Goal: Information Seeking & Learning: Check status

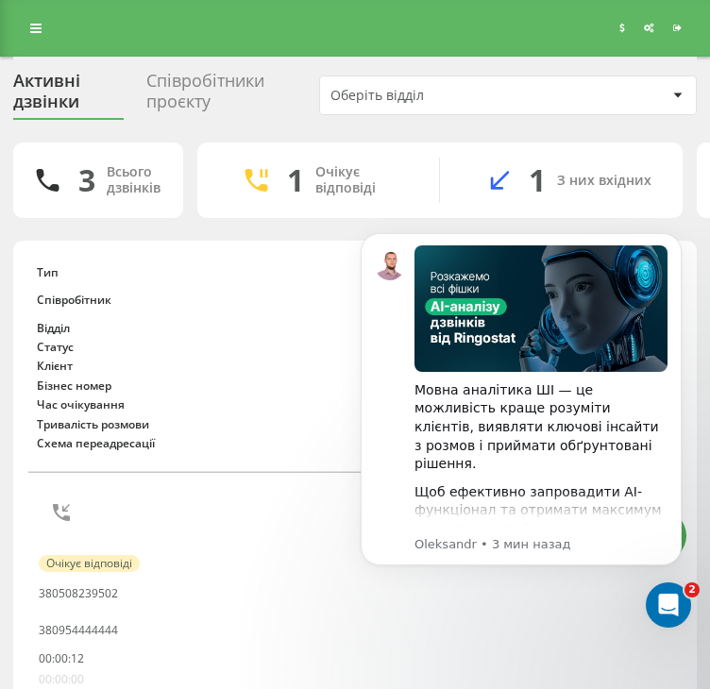
click at [18, 39] on div "Реферальна програма Налаштування профілю Вихід" at bounding box center [355, 28] width 710 height 57
click at [36, 22] on icon at bounding box center [35, 28] width 11 height 13
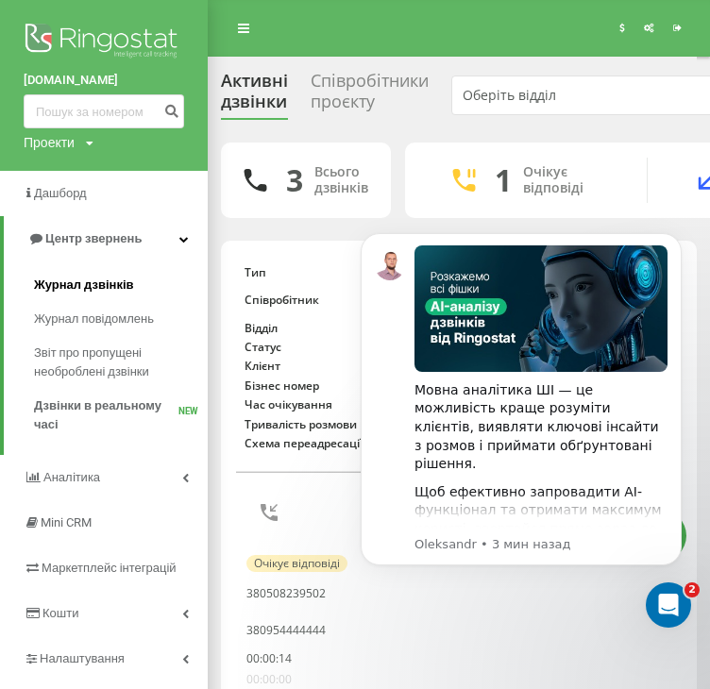
click at [60, 277] on span "Журнал дзвінків" at bounding box center [84, 285] width 100 height 19
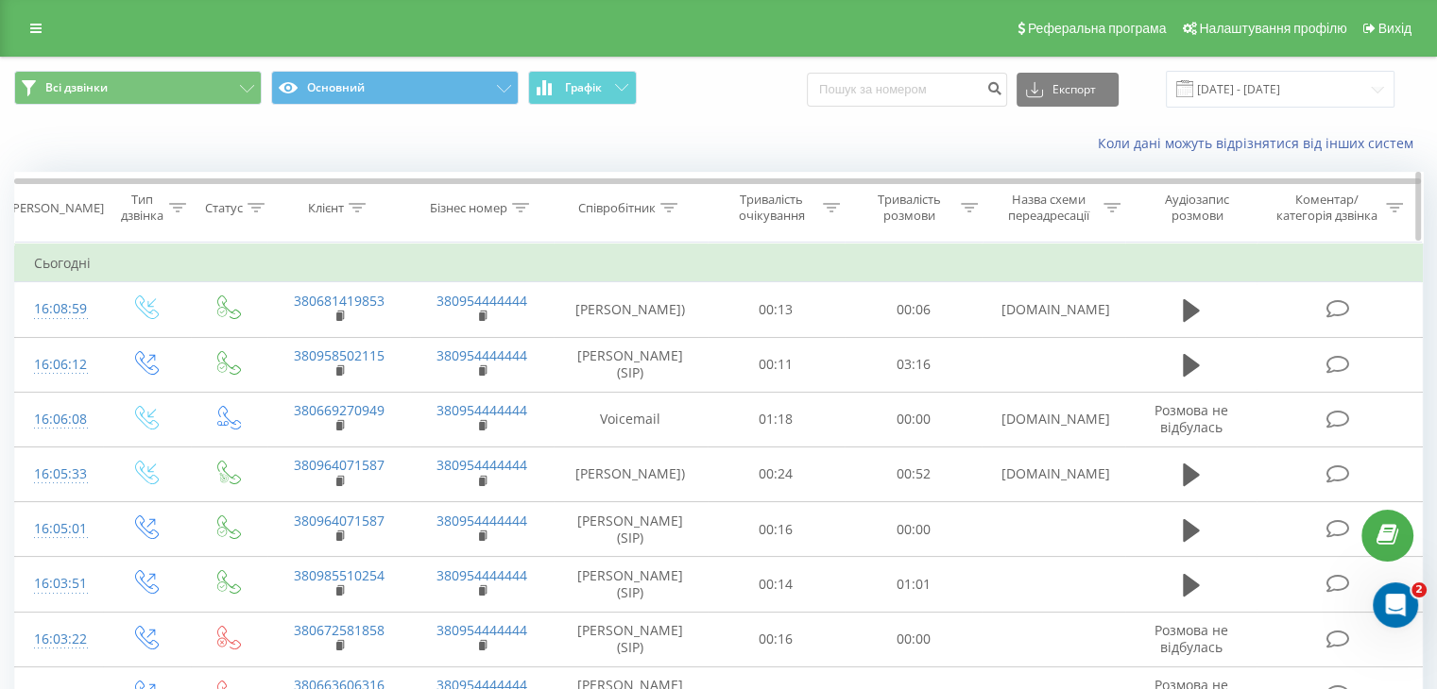
click at [359, 208] on icon at bounding box center [357, 207] width 17 height 9
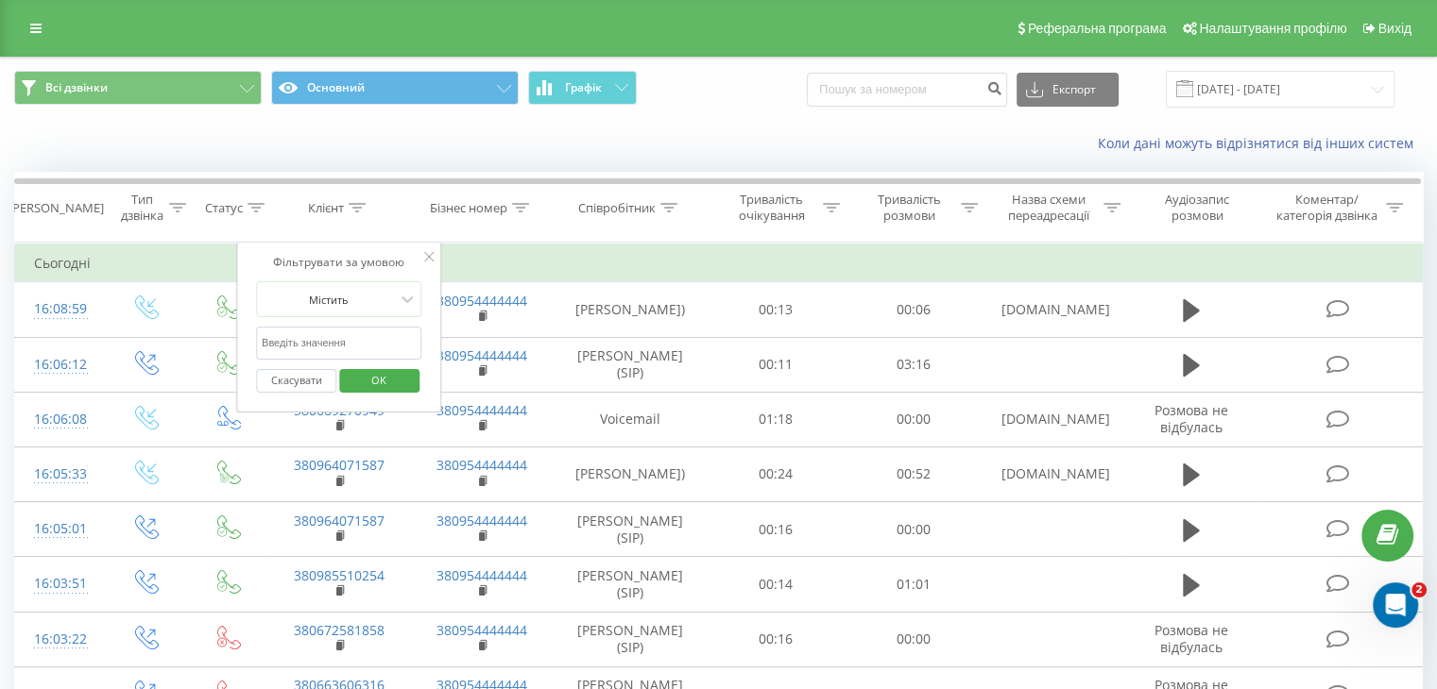
click at [342, 345] on input "text" at bounding box center [339, 343] width 166 height 33
paste input "+380964071587"
click at [264, 342] on input "+380964071587" at bounding box center [339, 343] width 166 height 33
type input "380964071587"
click at [386, 388] on span "OK" at bounding box center [378, 380] width 53 height 29
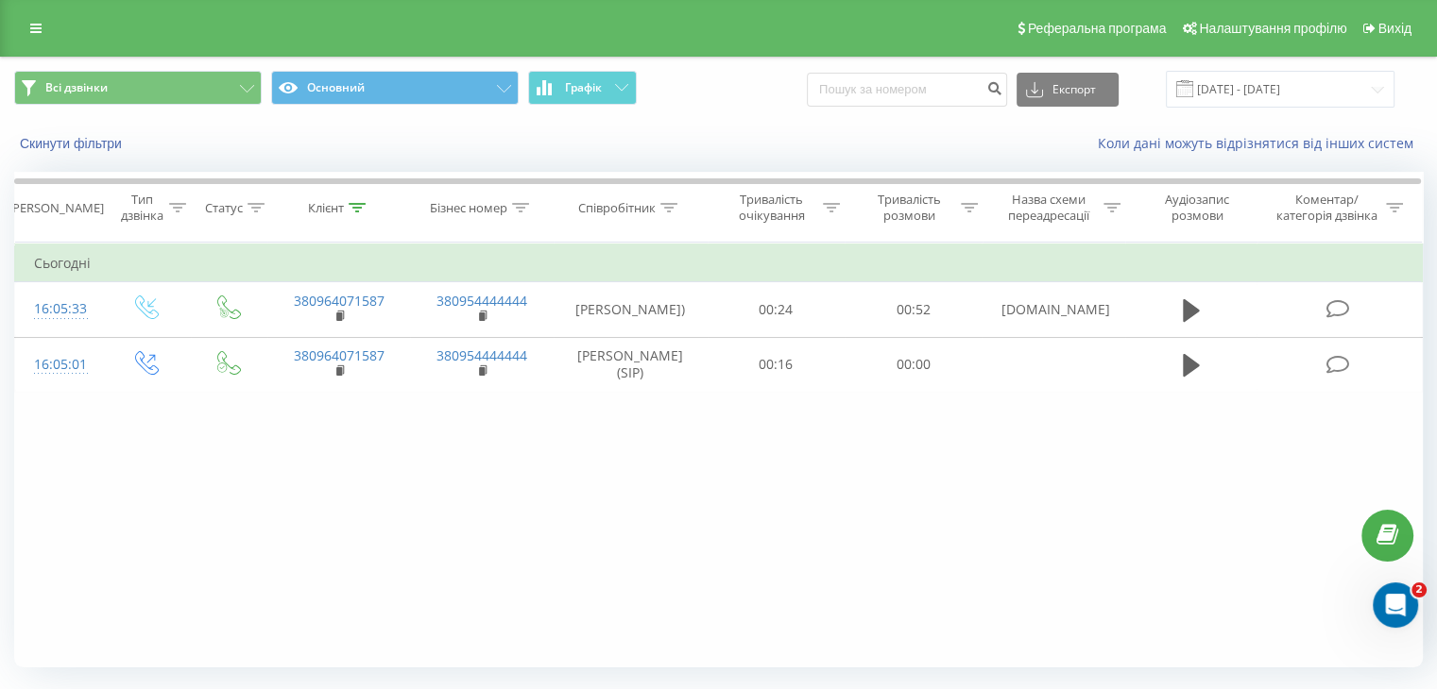
click at [723, 526] on div "Фільтрувати за умовою Дорівнює Введіть значення Скасувати OK Фільтрувати за умо…" at bounding box center [718, 455] width 1408 height 425
click at [723, 564] on div "Фільтрувати за умовою Дорівнює Введіть значення Скасувати OK Фільтрувати за умо…" at bounding box center [718, 455] width 1408 height 425
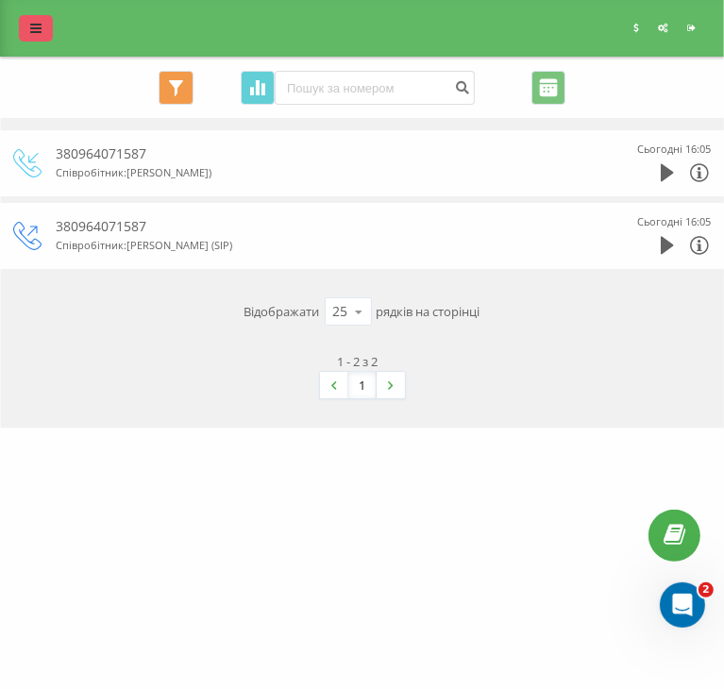
click at [48, 25] on link at bounding box center [36, 28] width 34 height 26
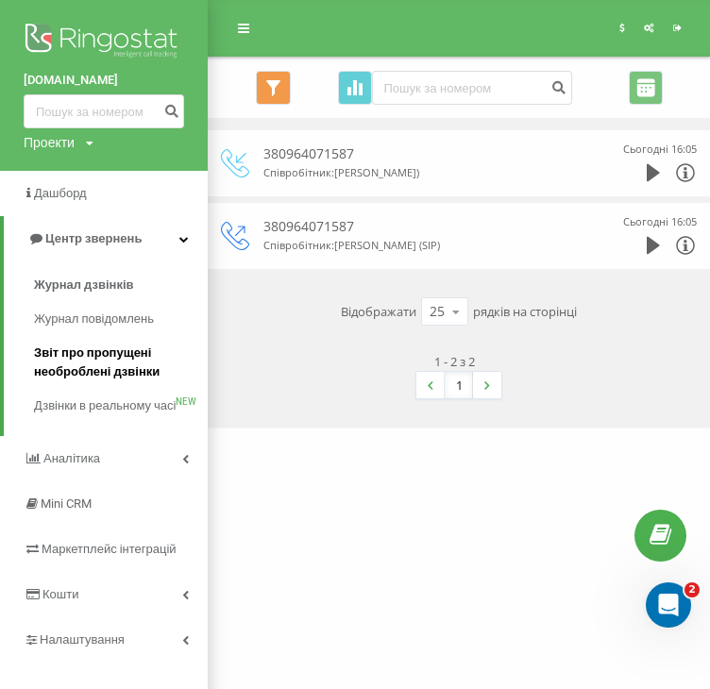
click at [57, 370] on span "Звіт про пропущені необроблені дзвінки" at bounding box center [116, 363] width 164 height 38
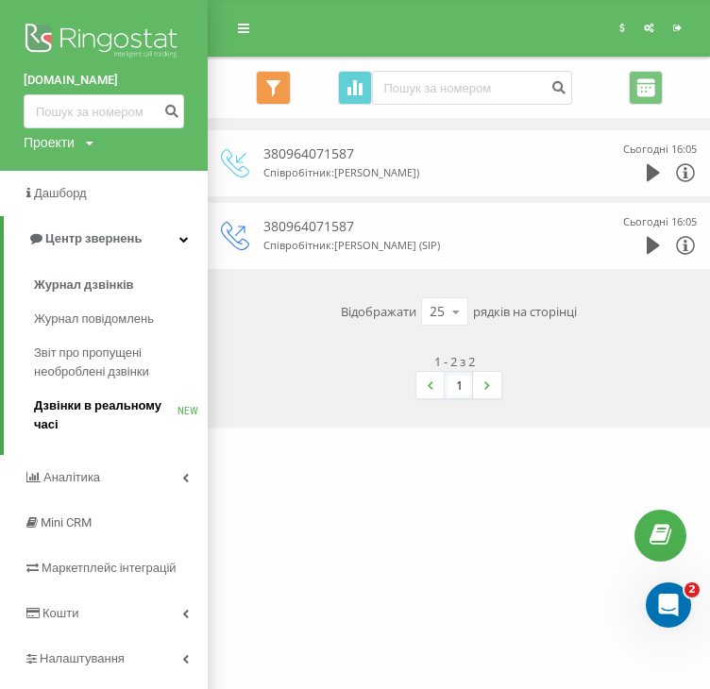
click at [69, 407] on span "Дзвінки в реальному часі" at bounding box center [106, 416] width 144 height 38
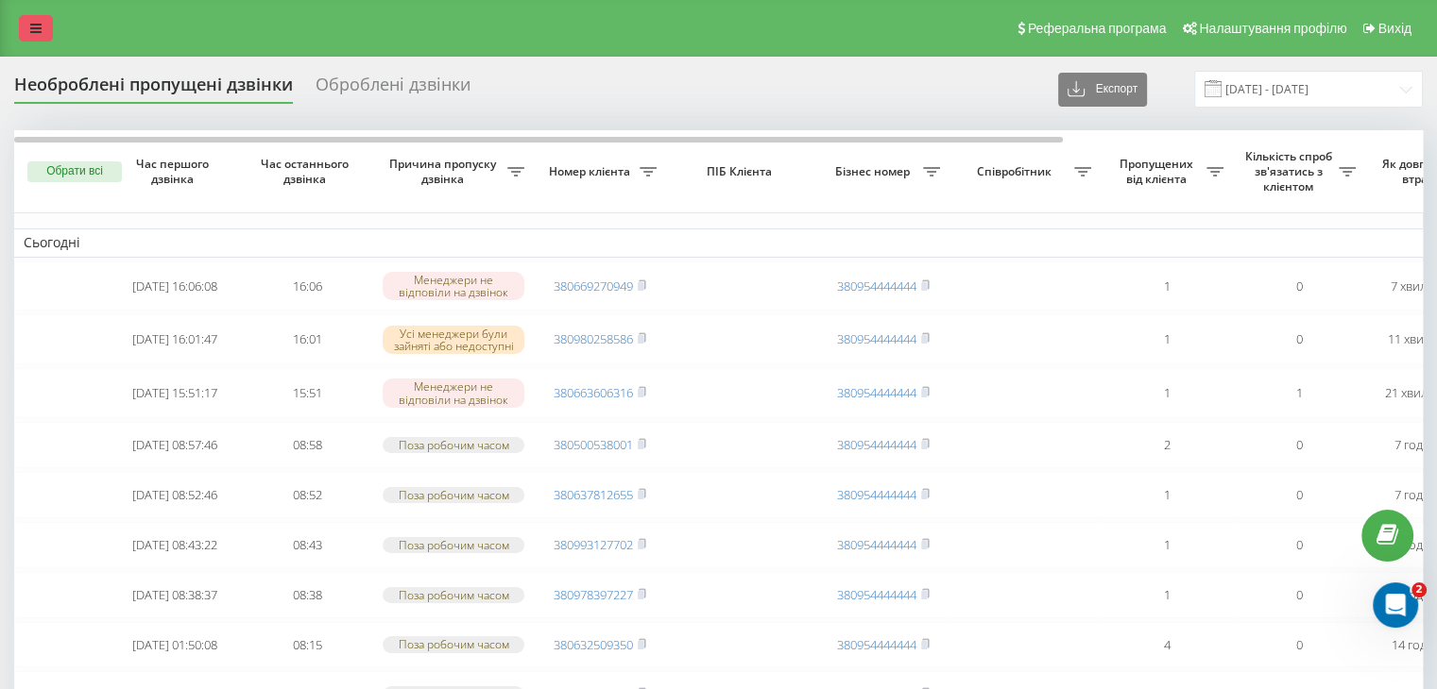
click at [30, 29] on icon at bounding box center [35, 28] width 11 height 13
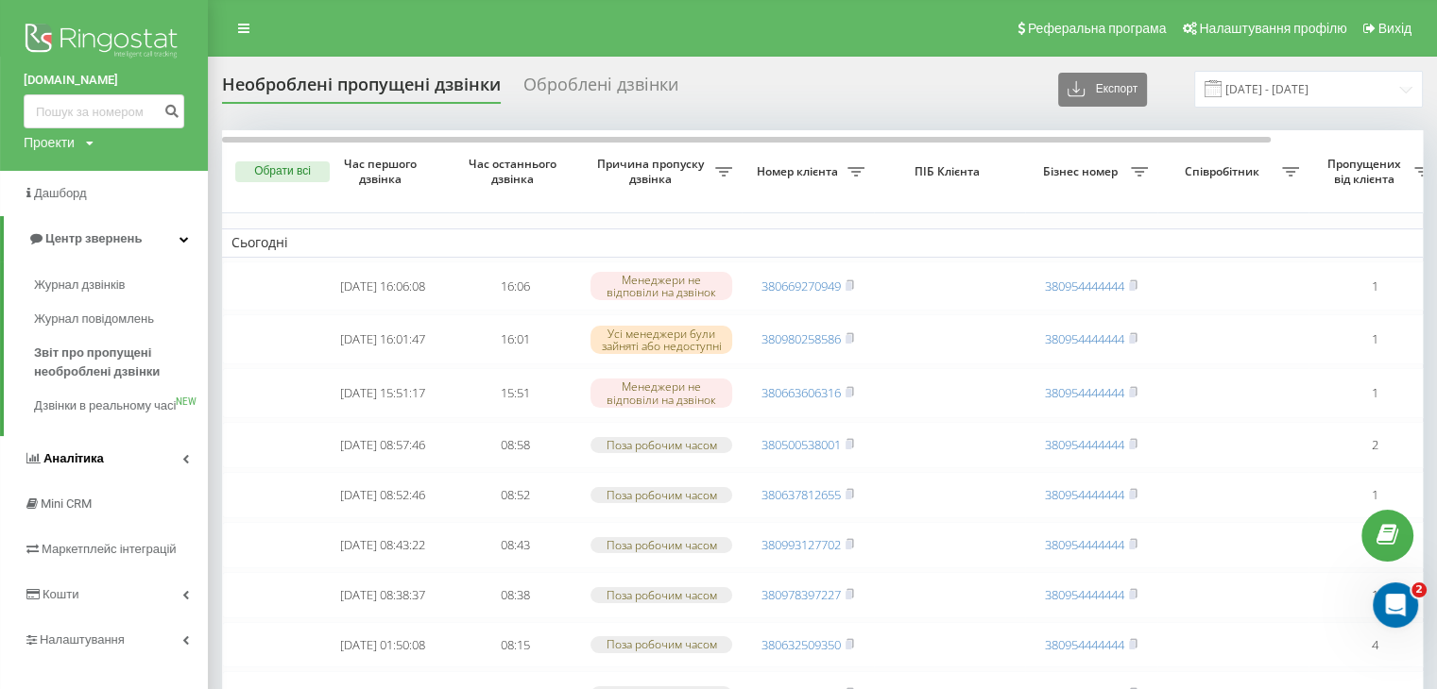
click at [61, 466] on span "Аналiтика" at bounding box center [73, 458] width 60 height 14
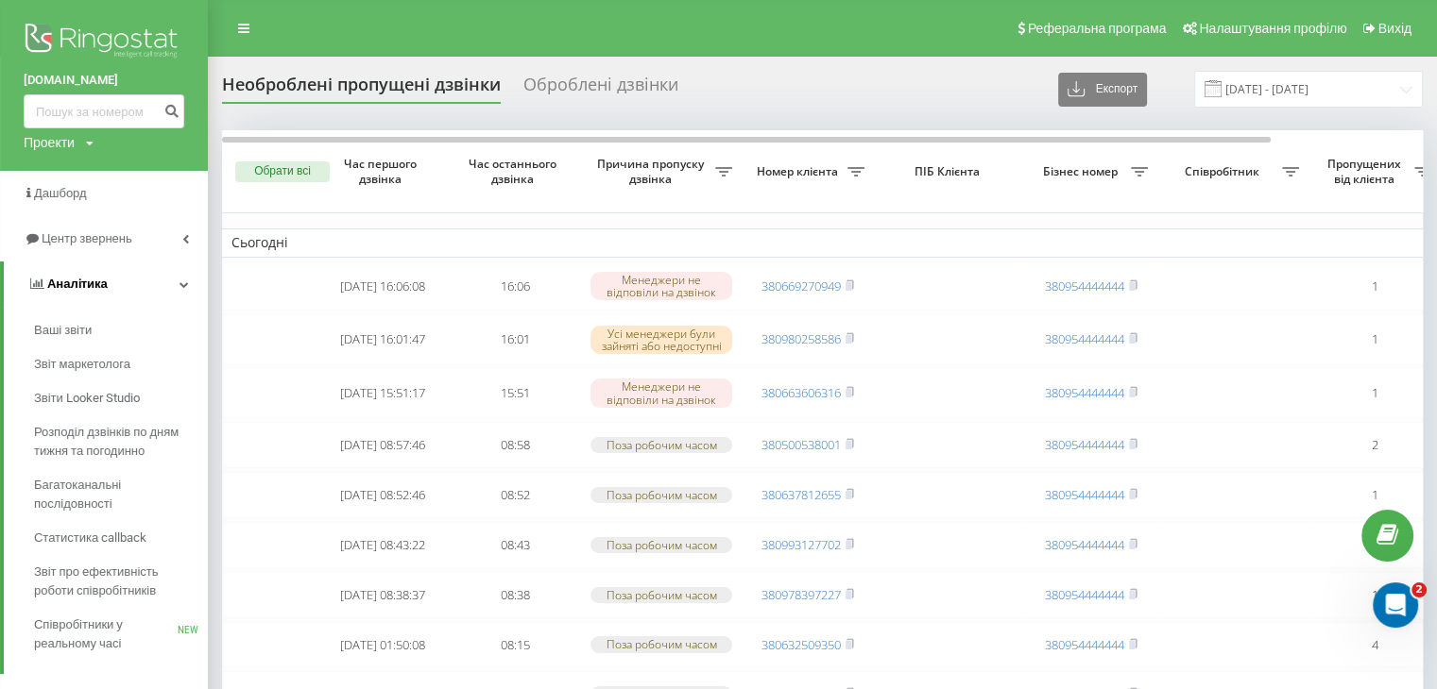
click at [189, 279] on link "Аналiтика" at bounding box center [106, 284] width 204 height 45
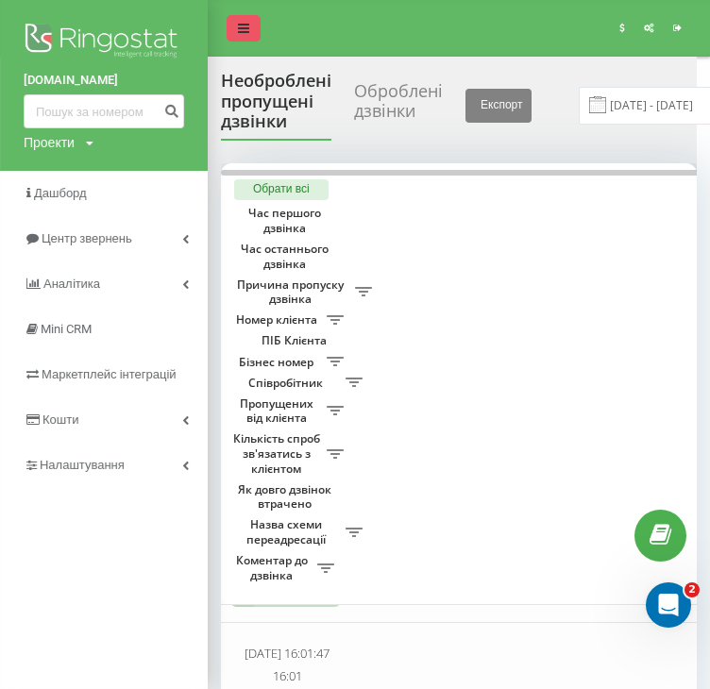
click at [237, 29] on link at bounding box center [244, 28] width 34 height 26
